Goal: Task Accomplishment & Management: Manage account settings

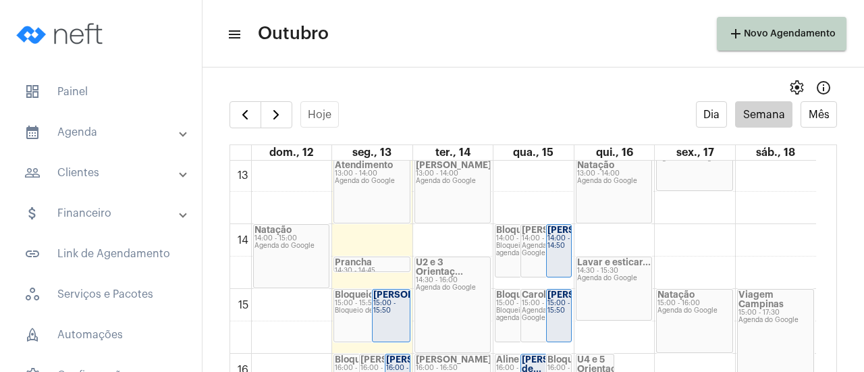
scroll to position [860, 0]
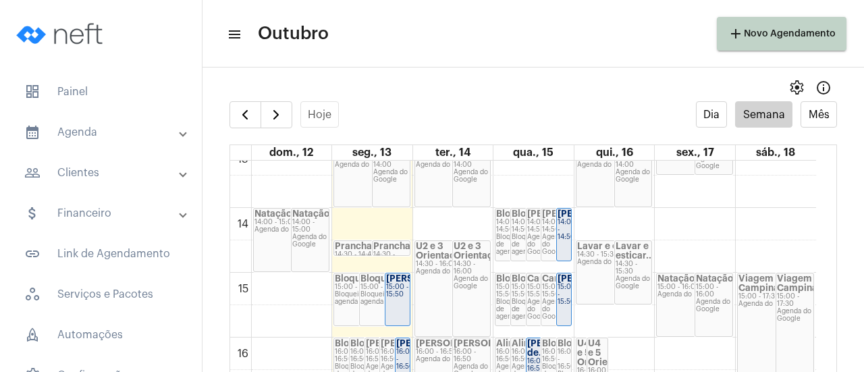
click at [395, 283] on strong "[PERSON_NAME]" at bounding box center [424, 278] width 76 height 9
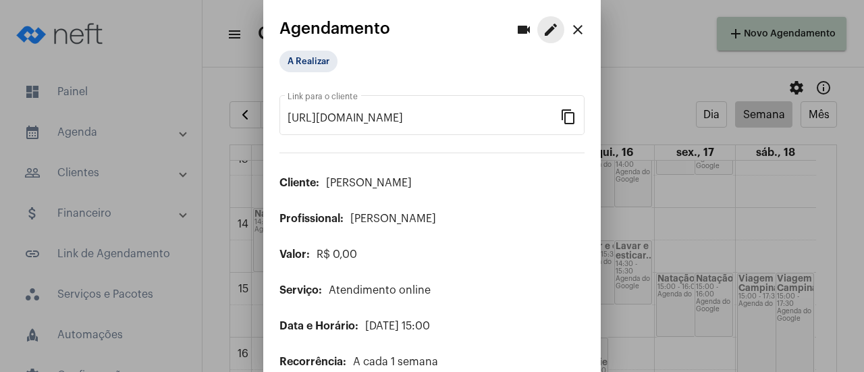
click at [543, 34] on mat-icon "edit" at bounding box center [551, 30] width 16 height 16
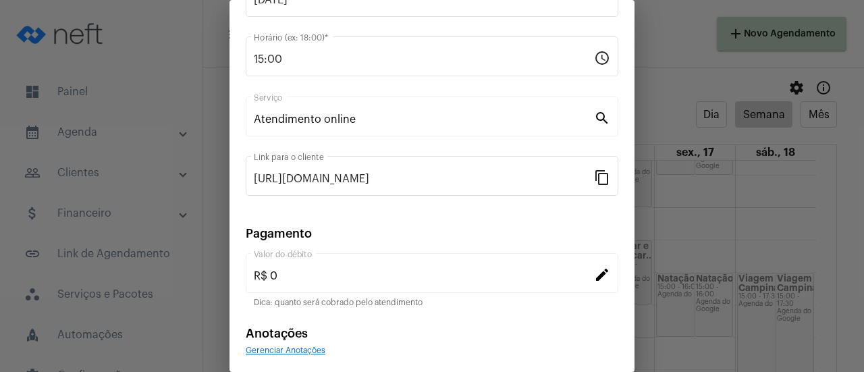
scroll to position [184, 0]
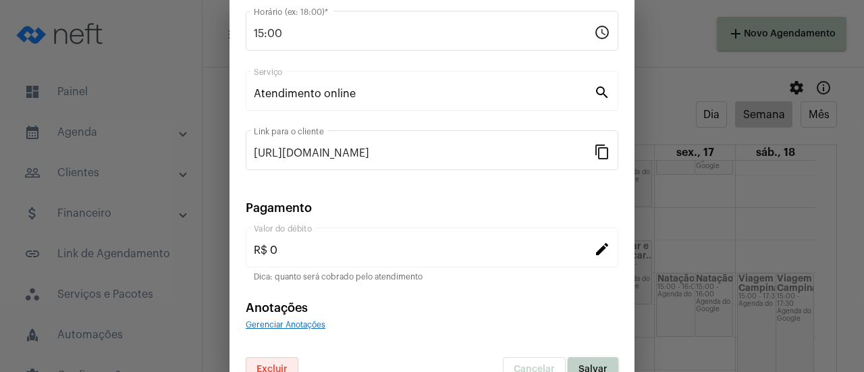
click at [277, 362] on button "Excluir" at bounding box center [272, 369] width 53 height 24
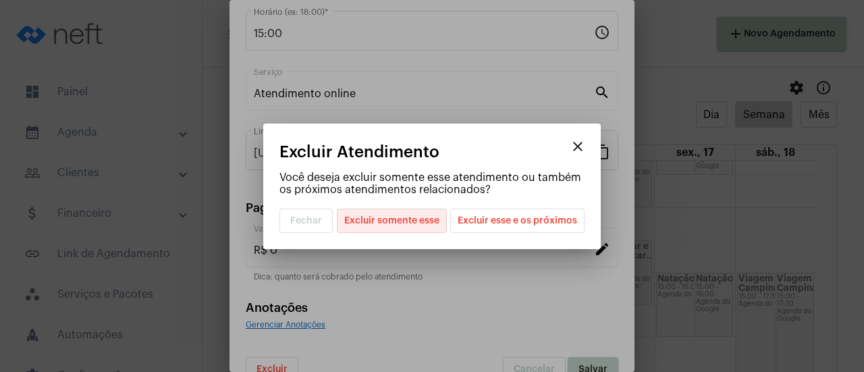
click at [417, 229] on span "Excluir somente esse" at bounding box center [391, 220] width 95 height 23
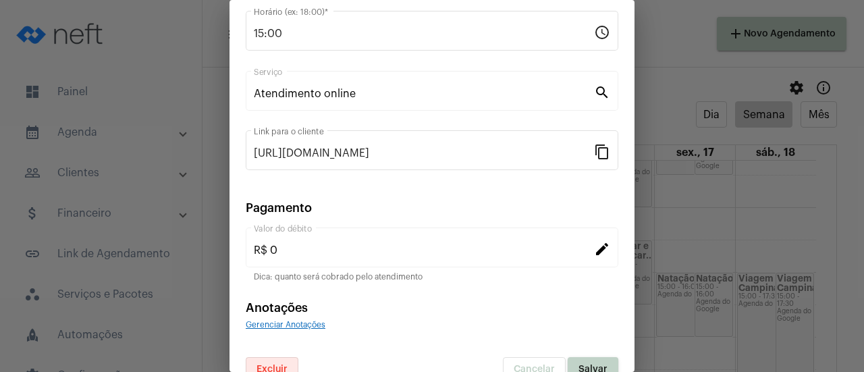
scroll to position [194, 0]
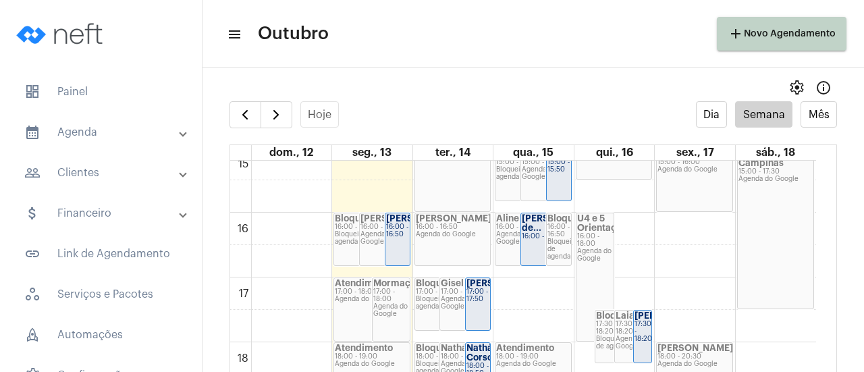
scroll to position [981, 0]
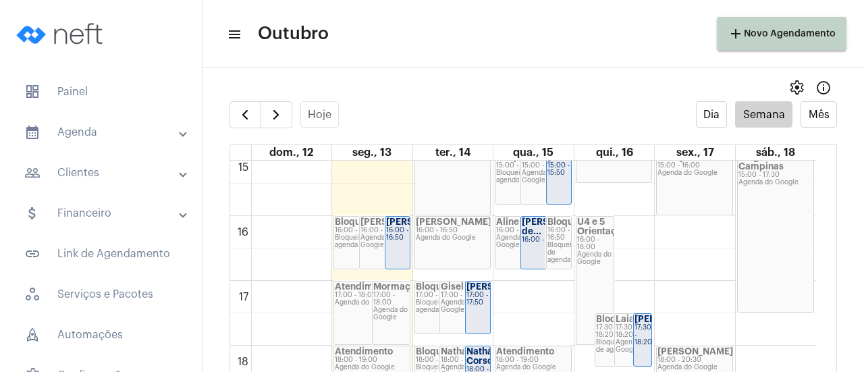
click at [432, 234] on div "Agenda do Google" at bounding box center [453, 237] width 74 height 7
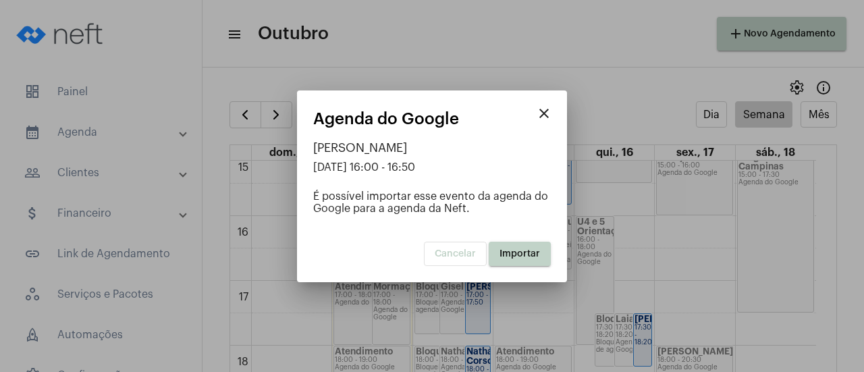
click at [507, 250] on span "Importar" at bounding box center [519, 253] width 40 height 9
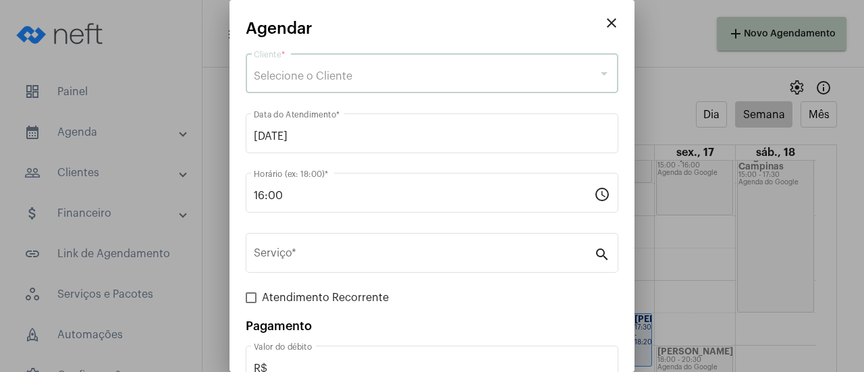
click at [354, 71] on div "Selecione o Cliente" at bounding box center [426, 76] width 344 height 12
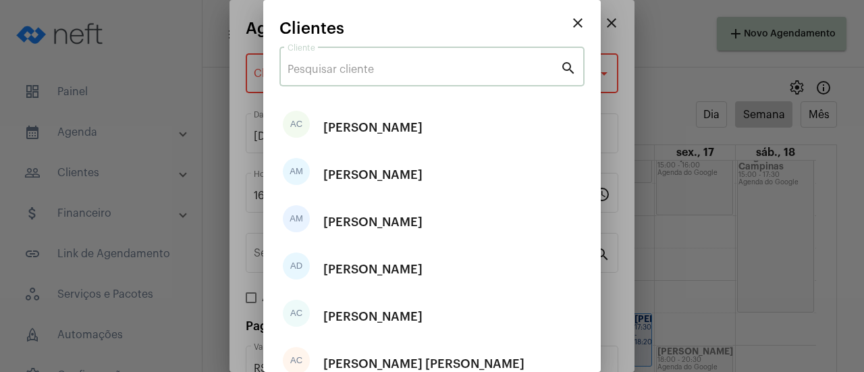
click at [329, 74] on input "Cliente" at bounding box center [423, 69] width 273 height 12
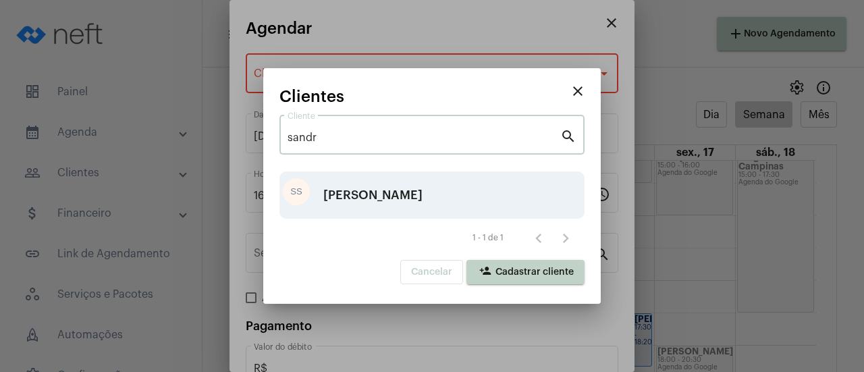
type input "sandr"
click at [341, 192] on div "[PERSON_NAME]" at bounding box center [372, 195] width 99 height 40
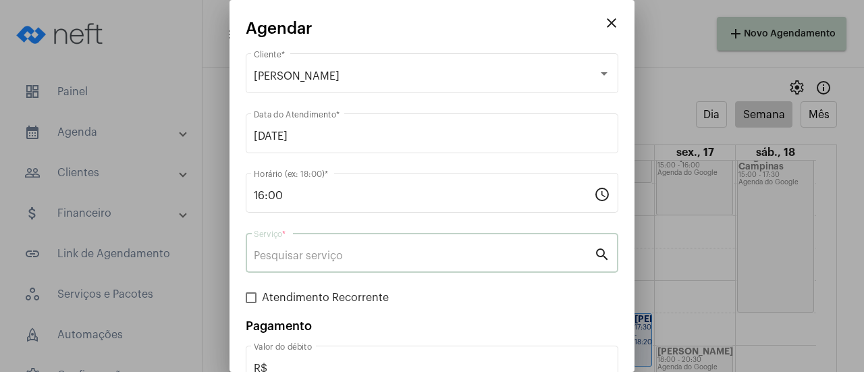
click at [322, 262] on input "Serviço *" at bounding box center [424, 256] width 340 height 12
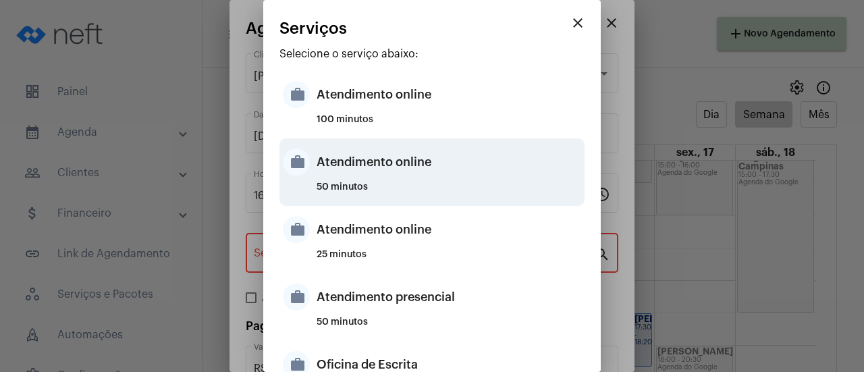
click at [397, 158] on div "Atendimento online" at bounding box center [448, 162] width 265 height 40
type input "Atendimento online"
type input "R$ 0"
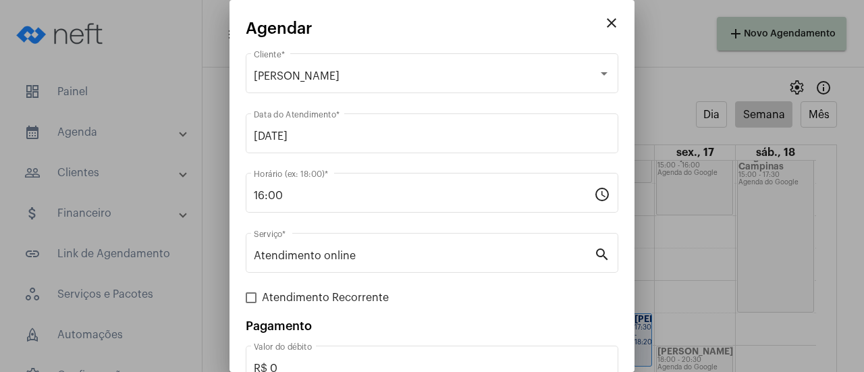
scroll to position [89, 0]
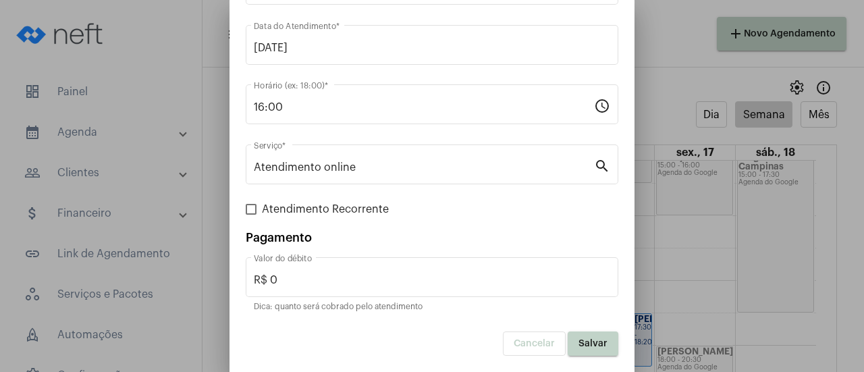
click at [597, 340] on button "Salvar" at bounding box center [593, 343] width 51 height 24
